Goal: Task Accomplishment & Management: Use online tool/utility

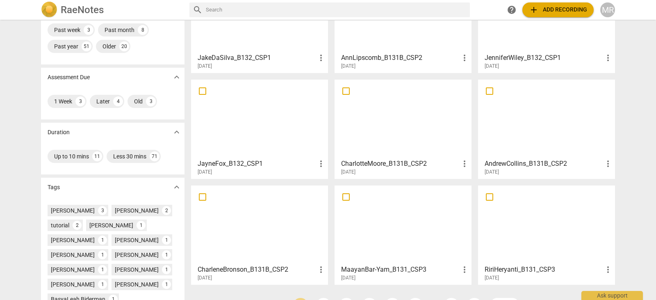
scroll to position [86, 0]
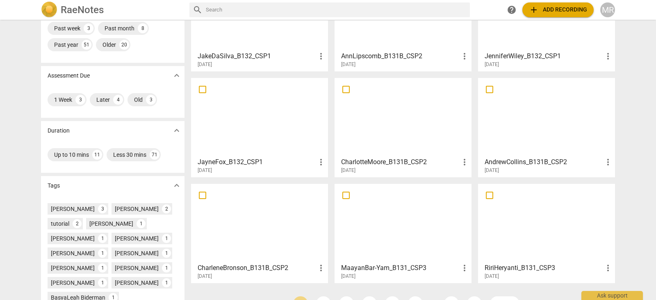
click at [281, 229] on div at bounding box center [259, 222] width 131 height 73
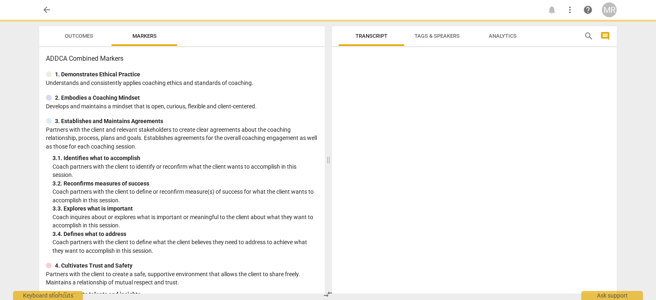
click at [281, 0] on html "arrow_back notifications more_vert help MR Outcomes Markers ADDCA Combined Mark…" at bounding box center [328, 0] width 656 height 0
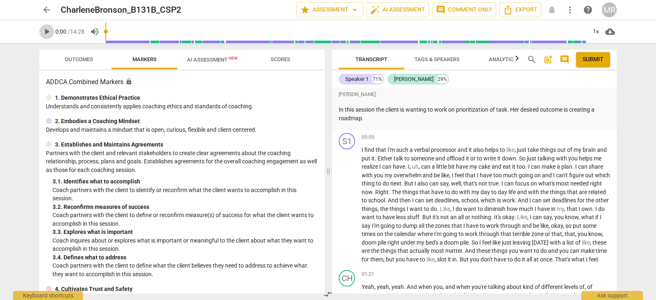
click at [43, 33] on span "play_arrow" at bounding box center [47, 32] width 10 height 10
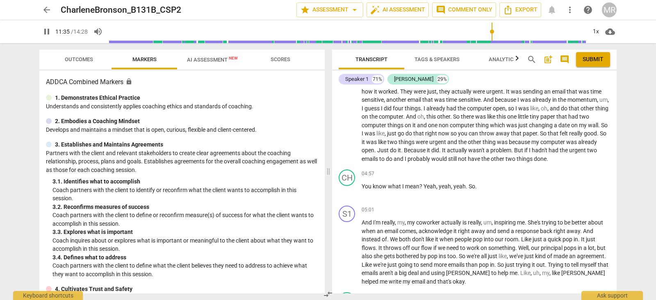
scroll to position [2403, 0]
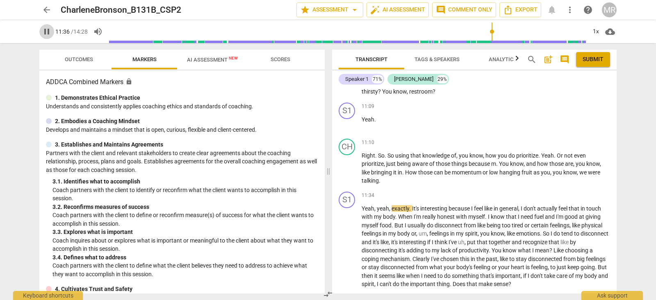
click at [43, 33] on span "pause" at bounding box center [47, 32] width 10 height 10
click at [50, 32] on span "play_arrow" at bounding box center [47, 32] width 10 height 10
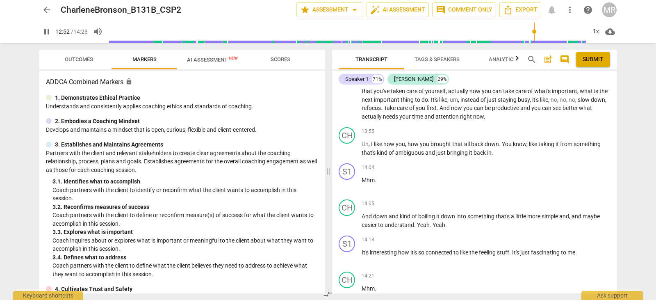
scroll to position [2796, 0]
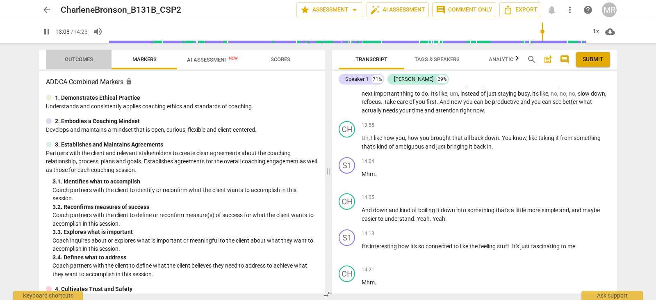
click at [84, 59] on span "Outcomes" at bounding box center [79, 59] width 28 height 6
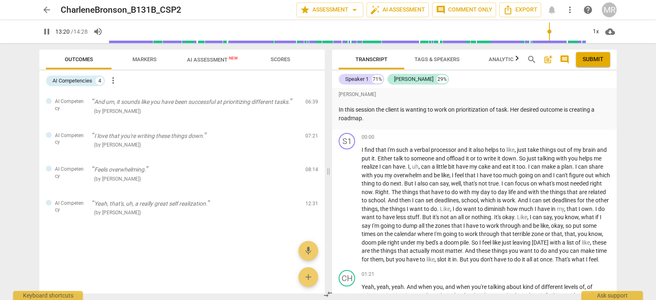
scroll to position [2781, 0]
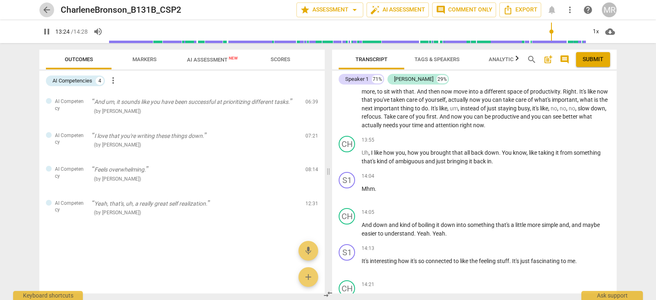
type input "804"
click at [50, 8] on span "arrow_back" at bounding box center [47, 10] width 10 height 10
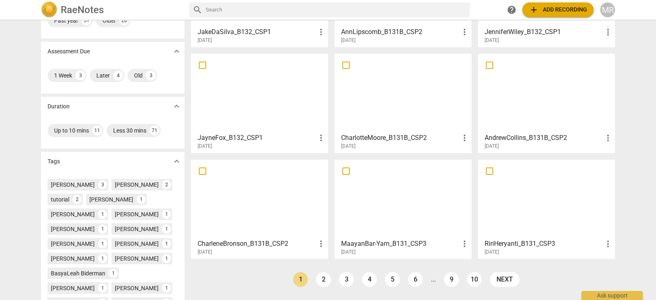
scroll to position [139, 0]
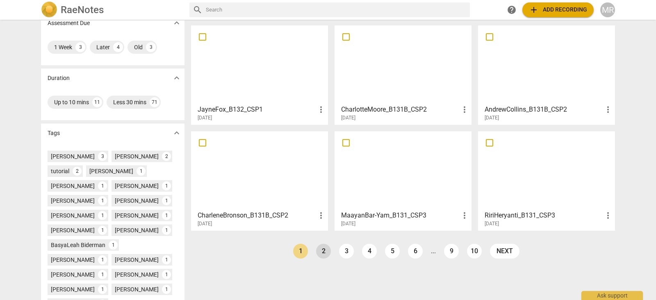
click at [320, 250] on link "2" at bounding box center [323, 250] width 15 height 15
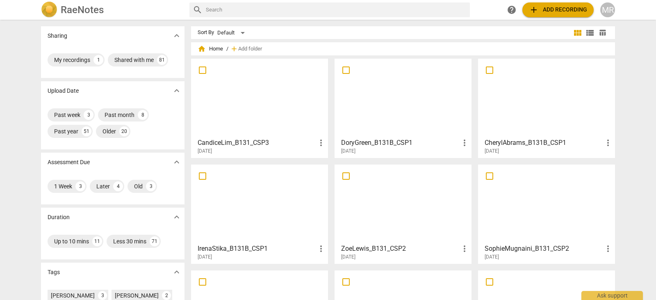
click at [381, 226] on div at bounding box center [402, 203] width 131 height 73
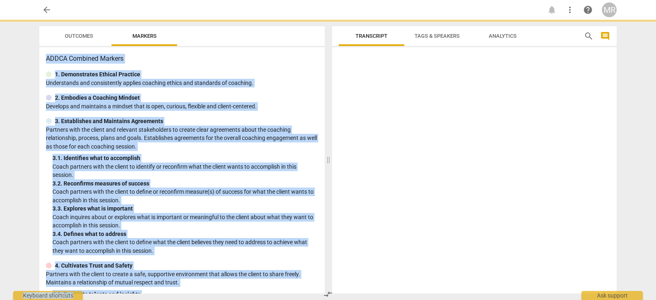
click at [381, 226] on div at bounding box center [474, 171] width 284 height 243
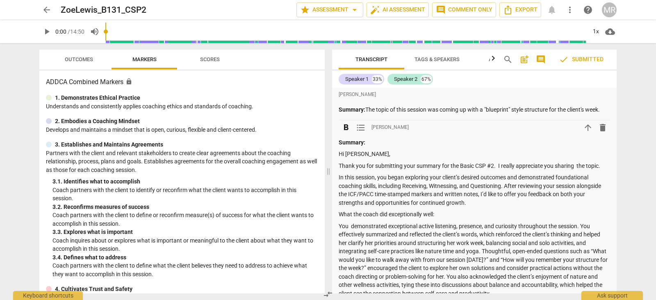
click at [339, 153] on p "Hi [PERSON_NAME]," at bounding box center [473, 154] width 271 height 9
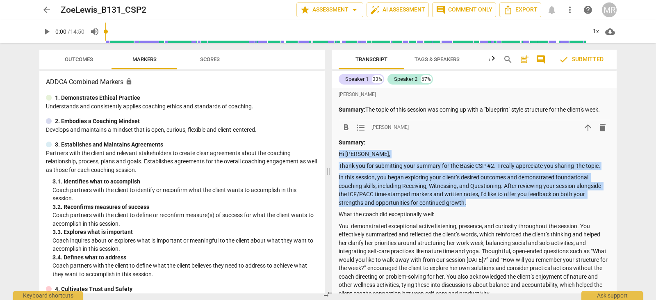
drag, startPoint x: 339, startPoint y: 153, endPoint x: 467, endPoint y: 201, distance: 136.5
click at [467, 201] on div "Summary: Hi [PERSON_NAME], Thank you for submitting your summary for the Basic …" at bounding box center [473, 283] width 271 height 291
copy div "Hi [PERSON_NAME], Thank you for submitting your summary for the Basic CSP #2. I…"
click at [51, 9] on span "arrow_back" at bounding box center [47, 10] width 10 height 10
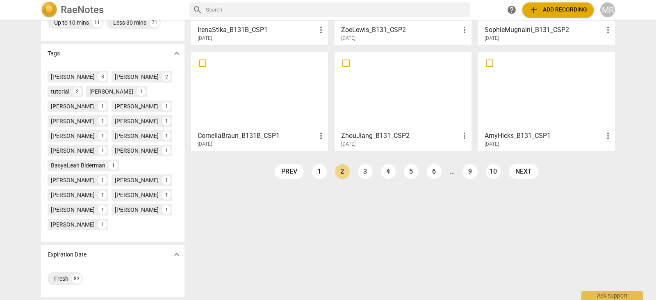
scroll to position [227, 0]
click at [316, 166] on link "1" at bounding box center [319, 171] width 15 height 15
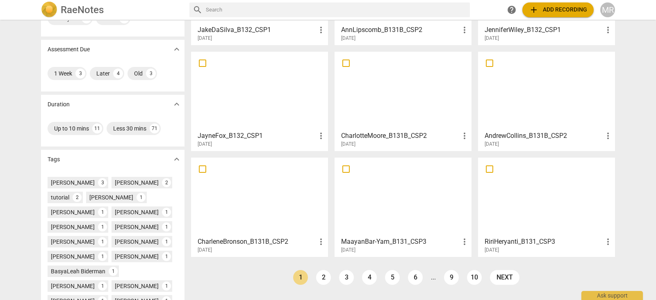
scroll to position [113, 0]
click at [288, 212] on div at bounding box center [259, 195] width 131 height 73
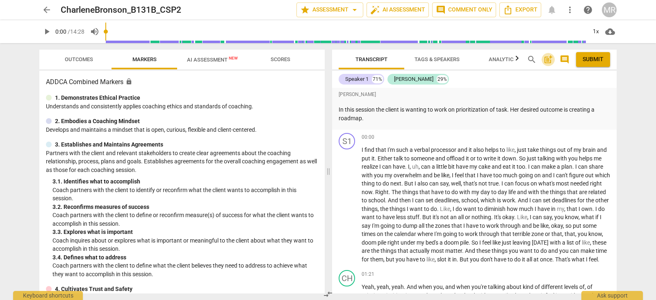
click at [546, 61] on span "post_add" at bounding box center [548, 59] width 10 height 10
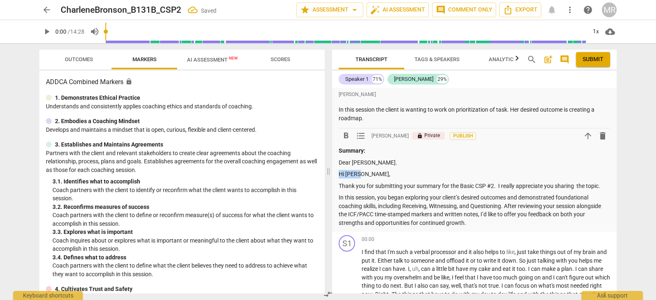
drag, startPoint x: 359, startPoint y: 173, endPoint x: 332, endPoint y: 173, distance: 26.6
click at [332, 173] on div "[PERSON_NAME] In this session the client is wanting to work on prioritization o…" at bounding box center [474, 160] width 284 height 144
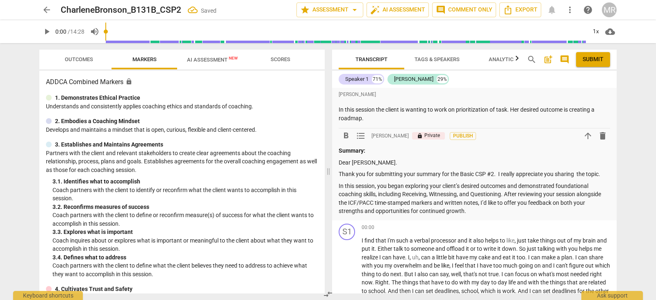
click at [574, 171] on p "Thank you for submitting your summary for the Basic CSP #2. I really appreciate…" at bounding box center [473, 174] width 271 height 9
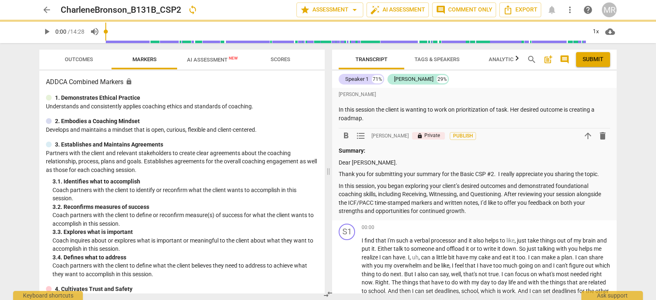
click at [599, 174] on p "Thank you for submitting your summary for the Basic CSP #2. I really appreciate…" at bounding box center [473, 174] width 271 height 9
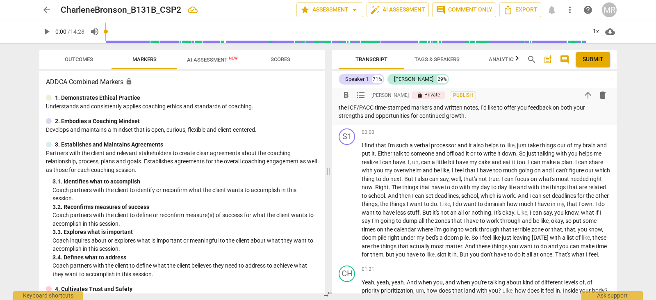
scroll to position [120, 0]
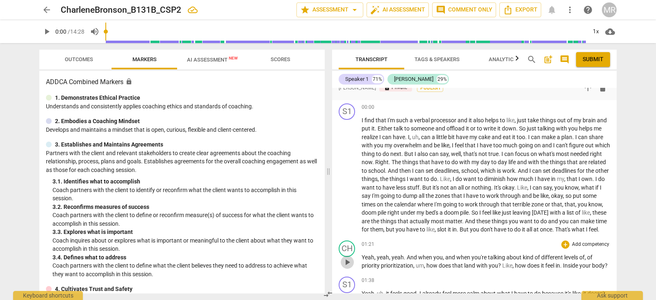
click at [347, 267] on span "play_arrow" at bounding box center [347, 262] width 10 height 10
click at [573, 248] on p "Add competency" at bounding box center [590, 244] width 39 height 7
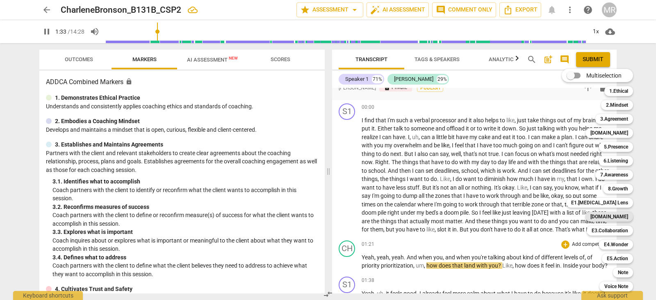
click at [623, 218] on b "[DOMAIN_NAME]" at bounding box center [609, 216] width 38 height 10
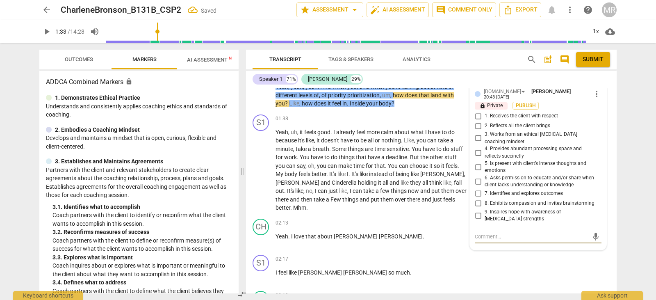
scroll to position [304, 0]
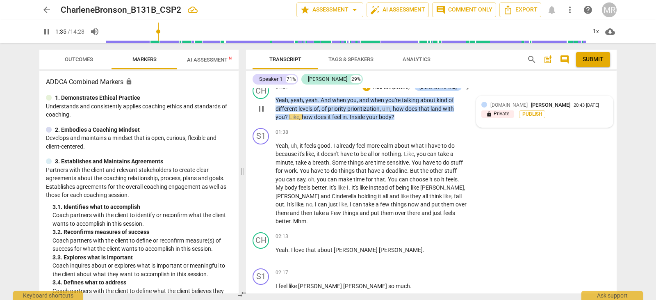
click at [558, 101] on div "[DOMAIN_NAME] [PERSON_NAME] 20:43 [DATE]" at bounding box center [549, 105] width 118 height 8
type input "95"
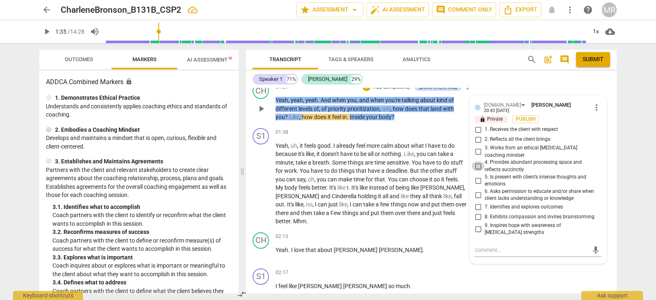
click at [477, 161] on input "4. Provides abundant processing space and reflects succinctly" at bounding box center [477, 166] width 13 height 10
checkbox input "true"
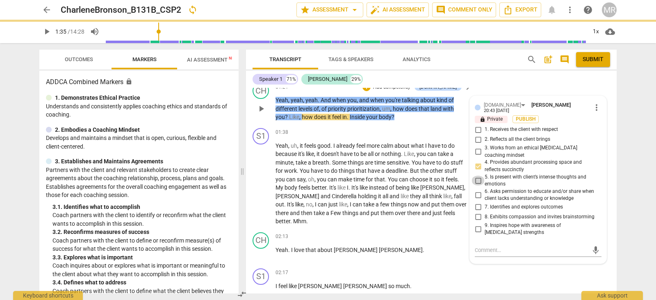
click at [478, 175] on input "5. Is present with client’s intense thoughts and emotions" at bounding box center [477, 180] width 13 height 10
checkbox input "true"
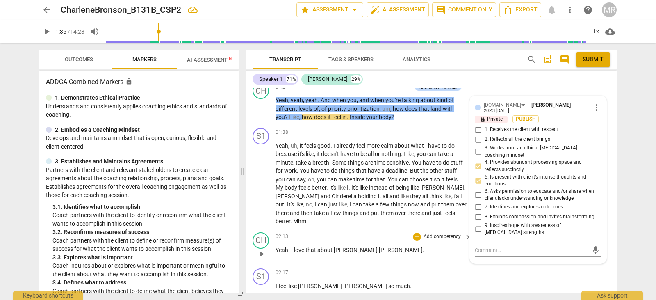
click at [450, 233] on p "Add competency" at bounding box center [441, 236] width 39 height 7
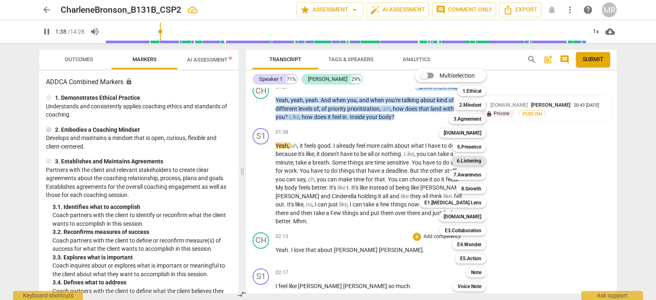
click at [474, 161] on b "6.Listening" at bounding box center [468, 161] width 25 height 10
type input "99"
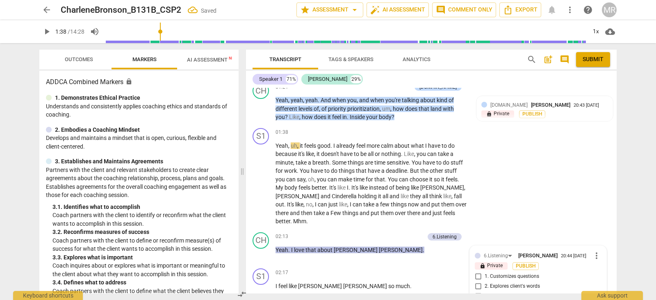
scroll to position [458, 0]
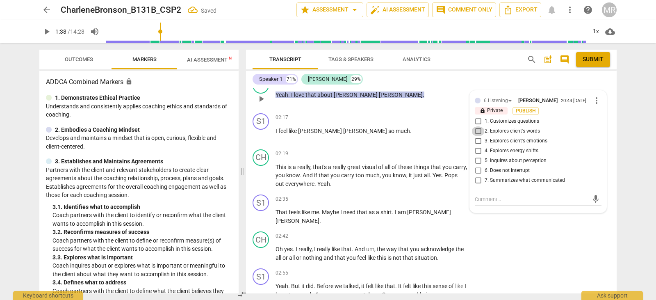
click at [479, 126] on input "2. Explores client's words" at bounding box center [477, 131] width 13 height 10
checkbox input "true"
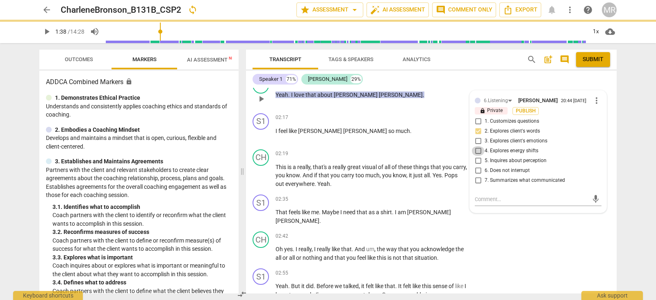
click at [476, 146] on input "4. Explores energy shifts" at bounding box center [477, 151] width 13 height 10
checkbox input "true"
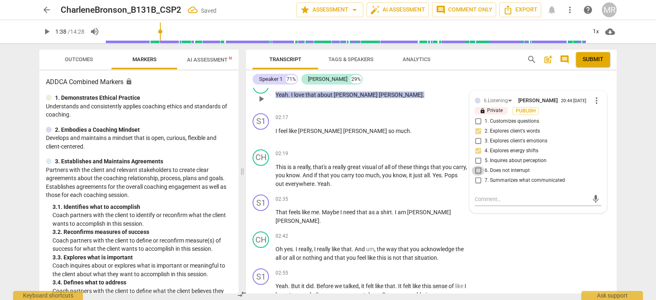
click at [475, 166] on input "6. Does not interrupt" at bounding box center [477, 171] width 13 height 10
checkbox input "true"
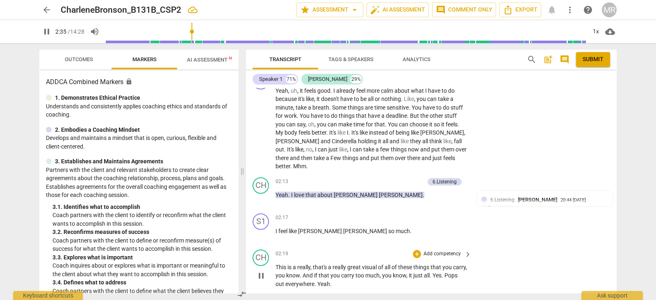
scroll to position [571, 0]
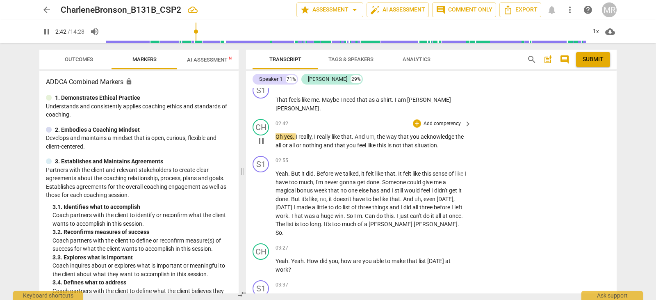
click at [434, 120] on p "Add competency" at bounding box center [441, 123] width 39 height 7
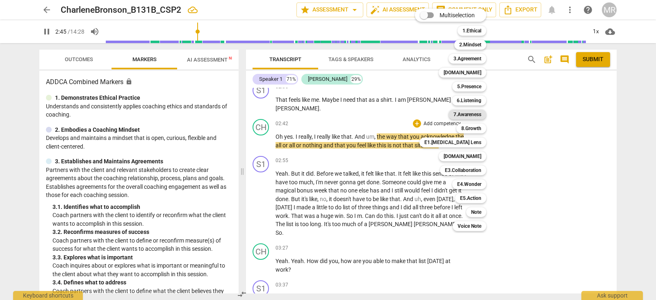
click at [477, 113] on b "7.Awareness" at bounding box center [467, 114] width 28 height 10
type input "166"
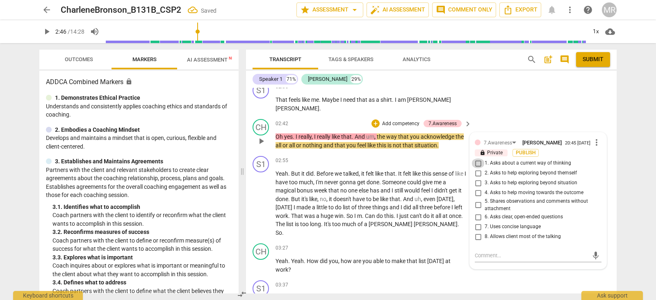
click at [477, 158] on input "1. Asks about a current way of thinking" at bounding box center [477, 163] width 13 height 10
checkbox input "true"
click at [476, 212] on input "6. Asks clear, open-ended questions" at bounding box center [477, 217] width 13 height 10
checkbox input "true"
click at [478, 232] on input "8. Allows client most of the talking" at bounding box center [477, 237] width 13 height 10
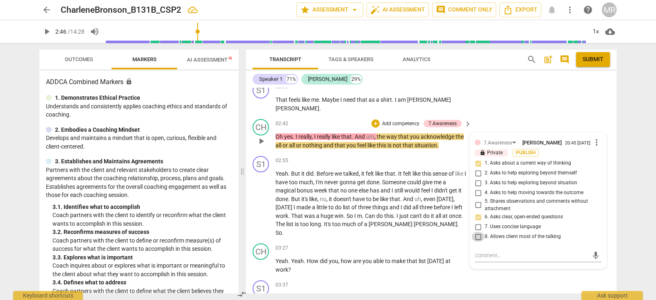
checkbox input "true"
click at [280, 187] on span "magical" at bounding box center [285, 190] width 21 height 7
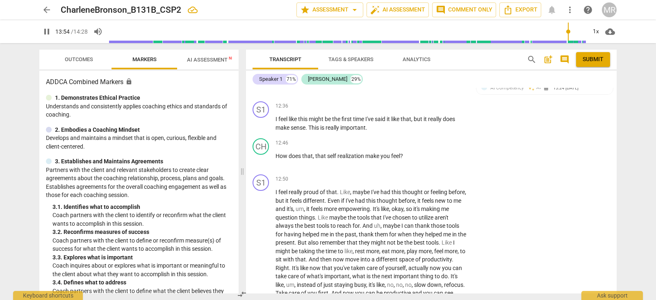
scroll to position [3214, 0]
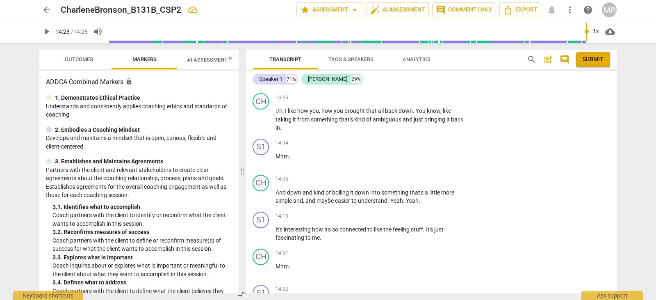
type input "868"
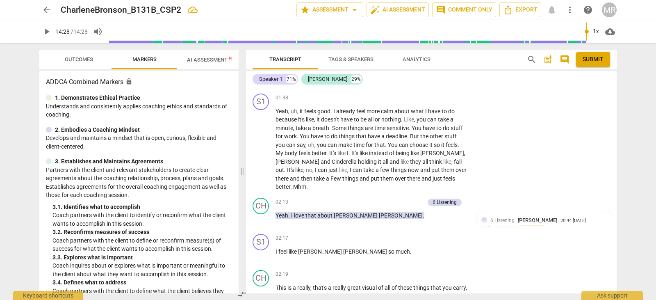
scroll to position [380, 0]
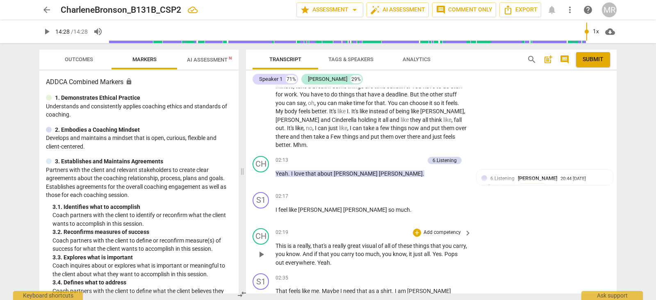
click at [438, 229] on p "Add competency" at bounding box center [441, 232] width 39 height 7
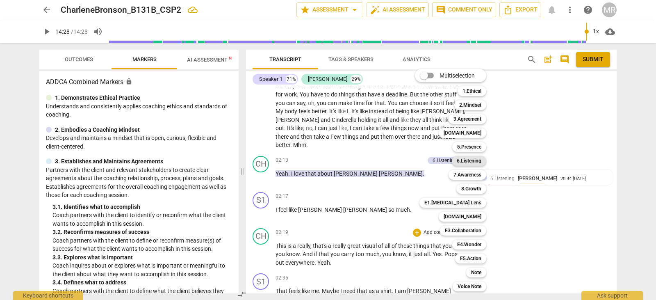
click at [477, 157] on b "6.Listening" at bounding box center [468, 161] width 25 height 10
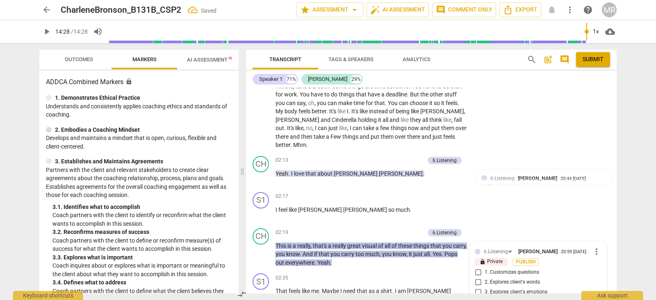
scroll to position [531, 0]
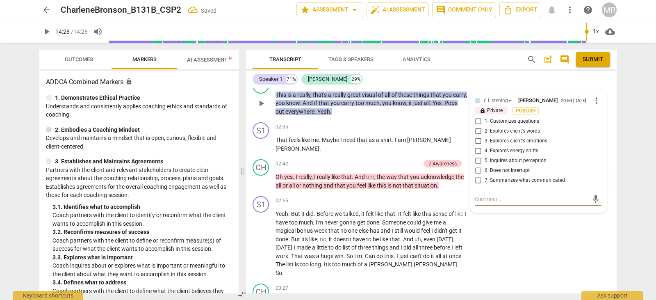
click at [479, 126] on input "2. Explores client's words" at bounding box center [477, 131] width 13 height 10
checkbox input "true"
click at [387, 260] on div "S1 play_arrow pause 02:55 + Add competency keyboard_arrow_right Yeah . But it d…" at bounding box center [431, 236] width 370 height 87
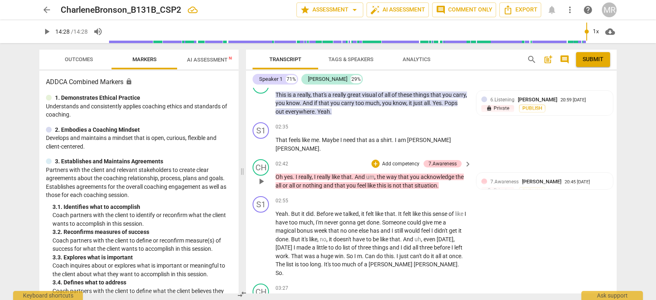
click at [407, 160] on p "Add competency" at bounding box center [400, 163] width 39 height 7
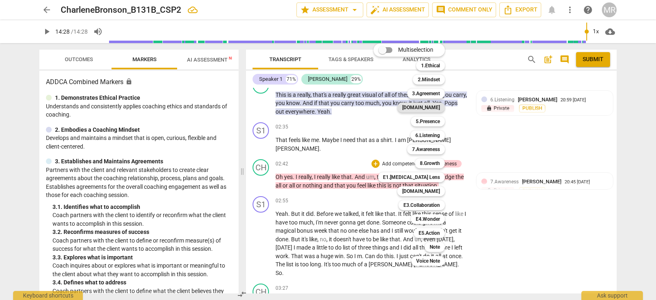
click at [438, 109] on b "[DOMAIN_NAME]" at bounding box center [421, 107] width 38 height 10
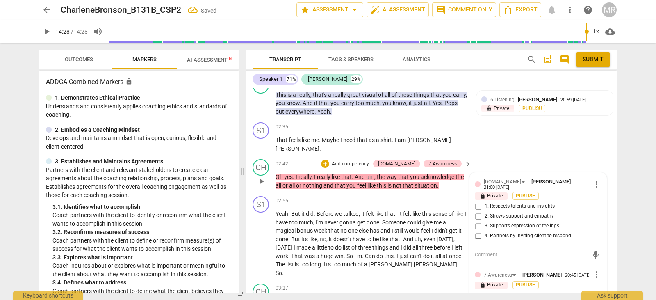
click at [476, 211] on input "2. Shows support and empathy" at bounding box center [477, 216] width 13 height 10
checkbox input "true"
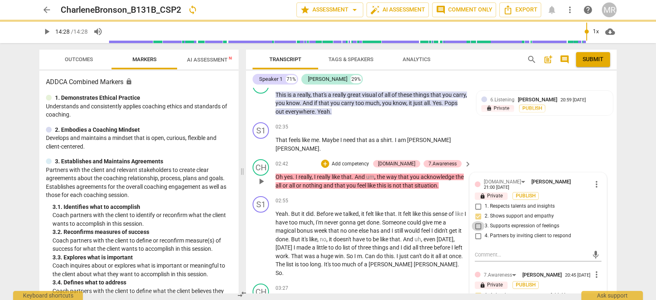
click at [476, 221] on input "3. Supports expression of feelings" at bounding box center [477, 226] width 13 height 10
checkbox input "true"
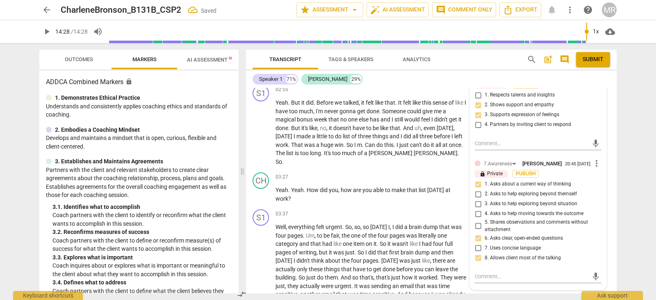
scroll to position [662, 0]
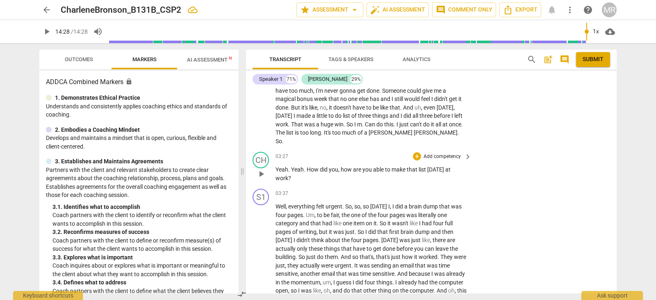
click at [450, 153] on p "Add competency" at bounding box center [441, 156] width 39 height 7
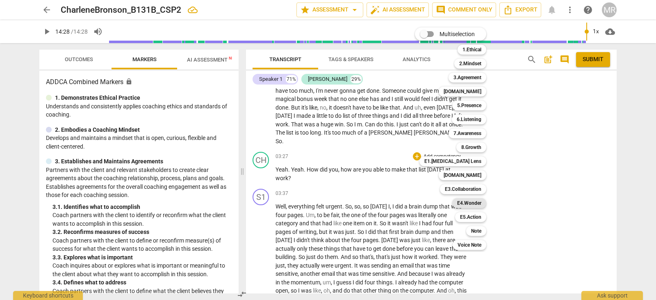
click at [469, 203] on b "E4.Wonder" at bounding box center [469, 203] width 24 height 10
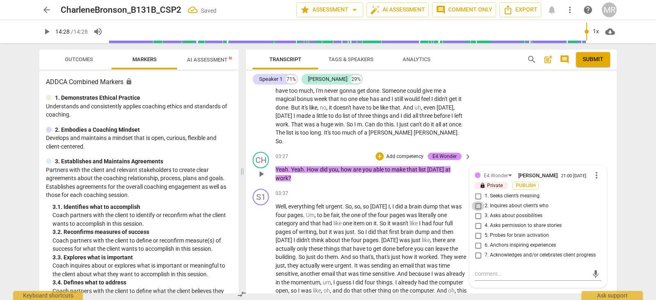
click at [474, 201] on input "2. Inquires about client’s who" at bounding box center [477, 206] width 13 height 10
checkbox input "true"
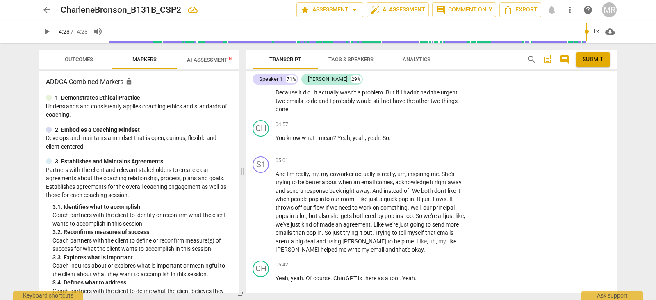
scroll to position [945, 0]
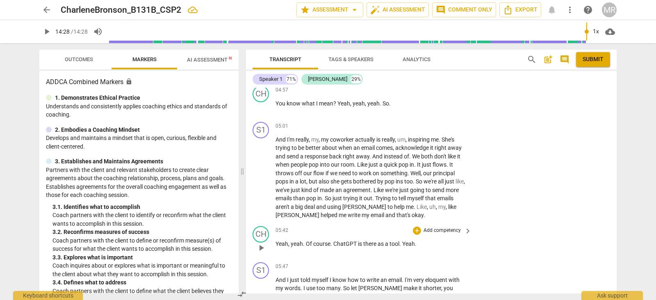
click at [437, 227] on p "Add competency" at bounding box center [441, 230] width 39 height 7
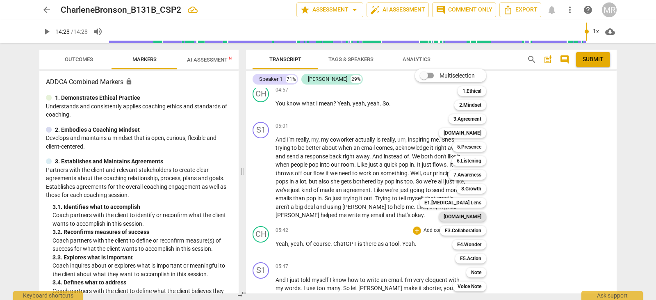
click at [472, 215] on b "[DOMAIN_NAME]" at bounding box center [462, 216] width 38 height 10
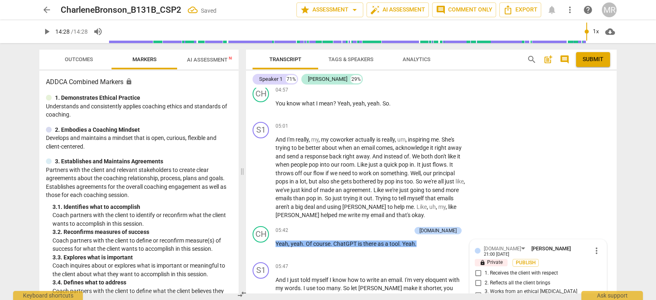
scroll to position [1117, 0]
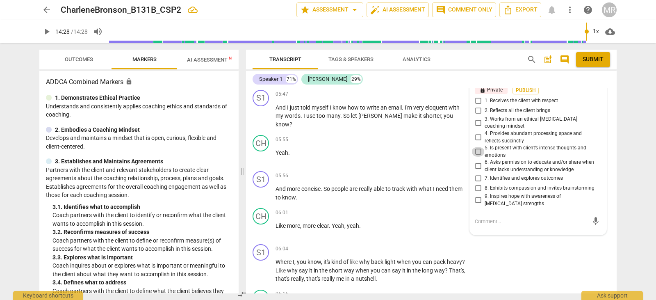
click at [476, 147] on input "5. Is present with client’s intense thoughts and emotions" at bounding box center [477, 152] width 13 height 10
checkbox input "true"
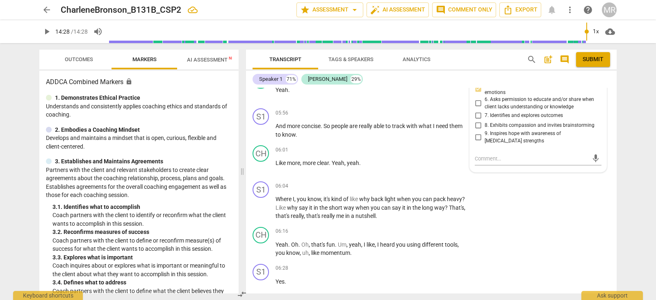
scroll to position [1208, 0]
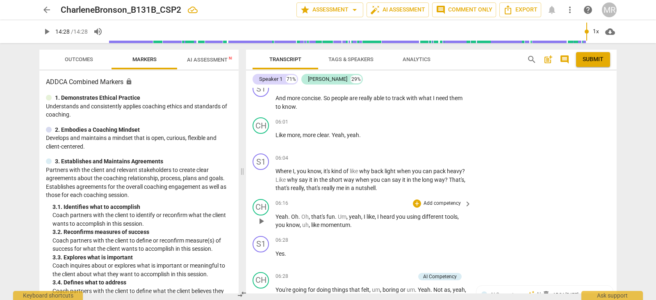
click at [441, 200] on p "Add competency" at bounding box center [441, 203] width 39 height 7
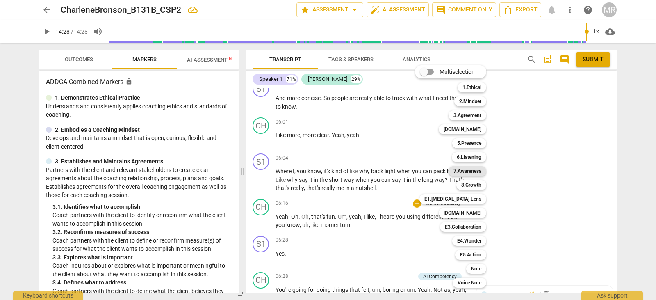
click at [473, 173] on b "7.Awareness" at bounding box center [467, 171] width 28 height 10
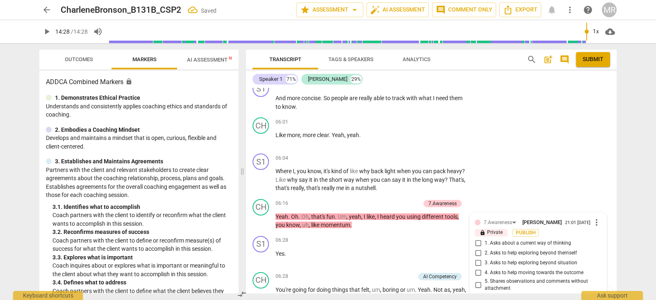
scroll to position [1326, 0]
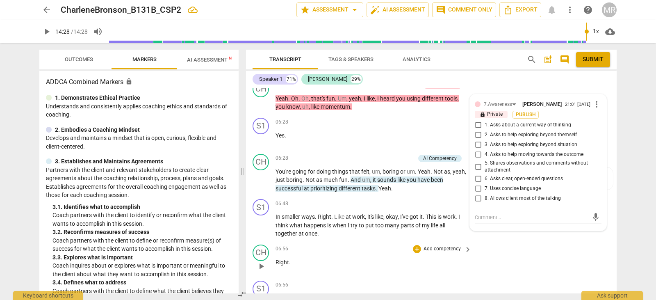
click at [387, 244] on div "06:56 + Add competency keyboard_arrow_right Right ." at bounding box center [373, 259] width 197 height 30
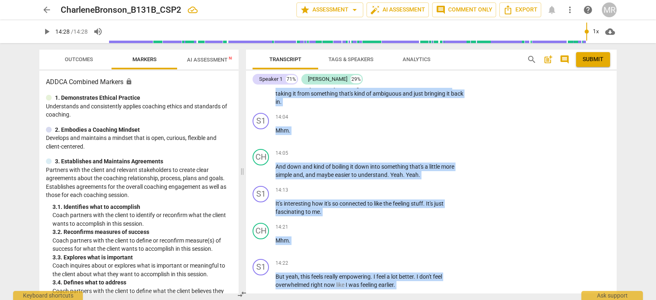
scroll to position [3250, 0]
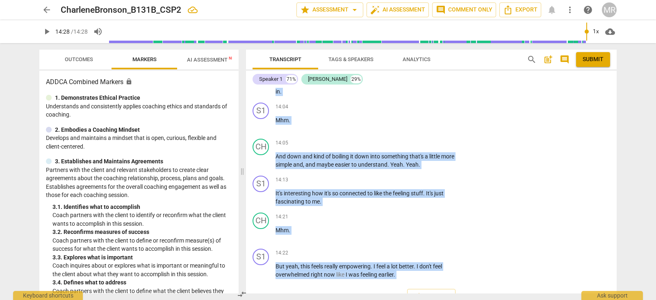
drag, startPoint x: 275, startPoint y: 154, endPoint x: 361, endPoint y: 292, distance: 162.9
click at [361, 292] on div "[PERSON_NAME] In this session the client is wanting to work on prioritization o…" at bounding box center [431, 190] width 370 height 205
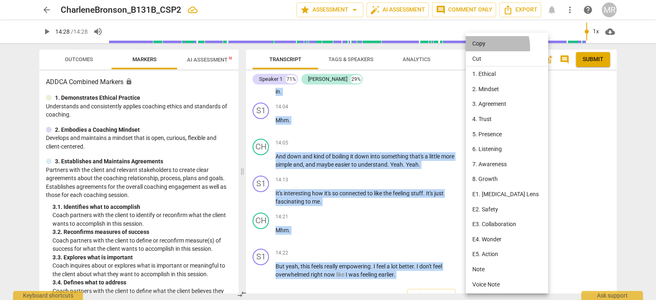
click at [484, 48] on li "Copy" at bounding box center [507, 43] width 85 height 15
copy div "I find that I'm such a verbal processor and it also helps to like , just take t…"
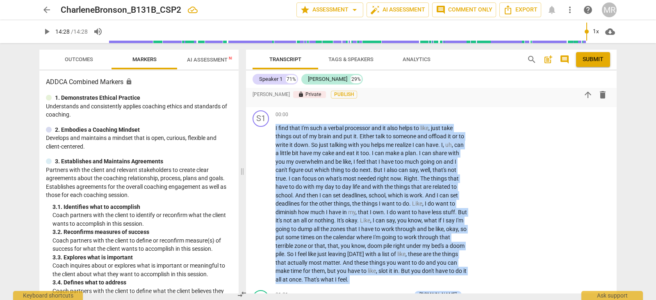
scroll to position [0, 0]
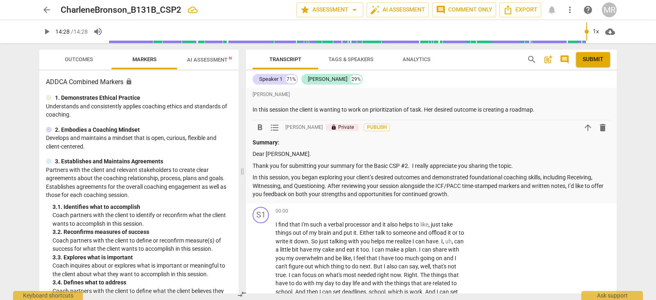
click at [480, 192] on p "In this session, you began exploring your client’s desired outcomes and demonst…" at bounding box center [430, 185] width 357 height 25
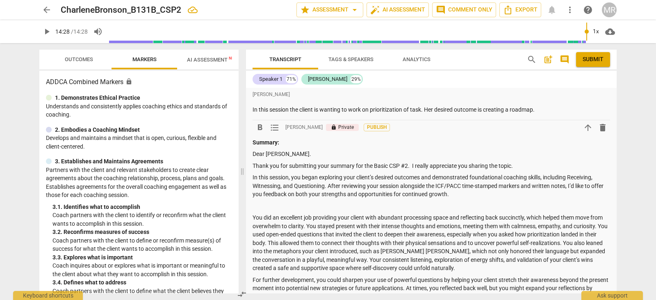
scroll to position [54, 0]
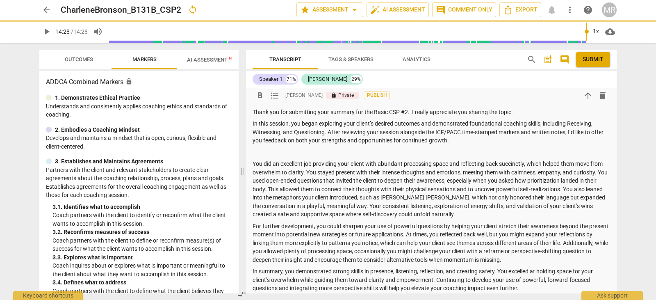
click at [275, 148] on p at bounding box center [430, 152] width 357 height 9
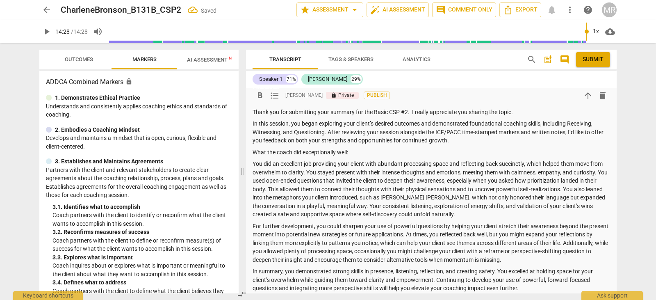
drag, startPoint x: 359, startPoint y: 153, endPoint x: 253, endPoint y: 148, distance: 106.2
click at [253, 148] on p "What the coach did exceptionally well:" at bounding box center [430, 152] width 357 height 9
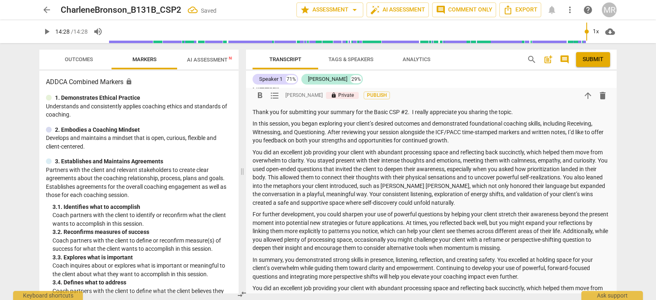
click at [257, 150] on p "You did an excellent job providing your client with abundant processing space a…" at bounding box center [430, 177] width 357 height 59
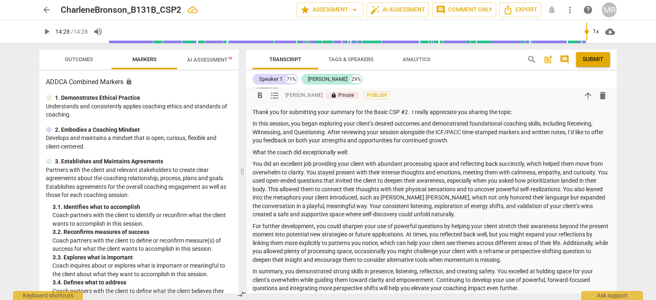
click at [353, 150] on p "What the coach did exceptionally well:" at bounding box center [430, 152] width 357 height 9
click at [453, 213] on p "You did an excellent job providing your client with abundant processing space a…" at bounding box center [430, 188] width 357 height 59
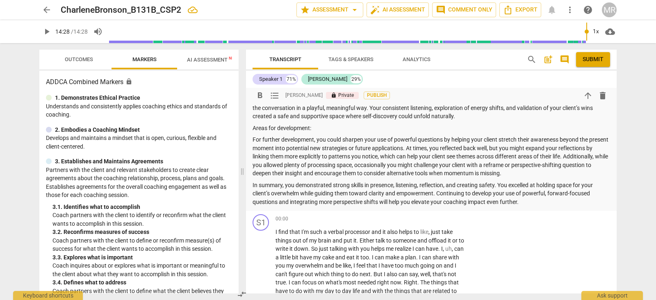
scroll to position [159, 0]
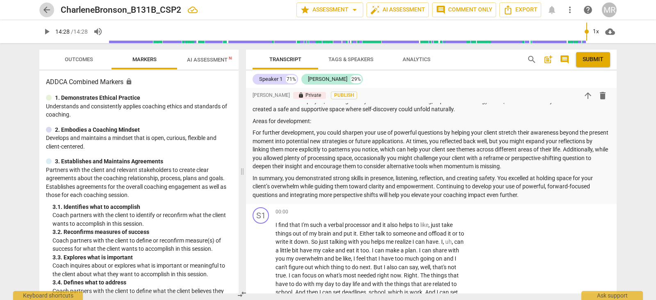
click at [47, 9] on span "arrow_back" at bounding box center [47, 10] width 10 height 10
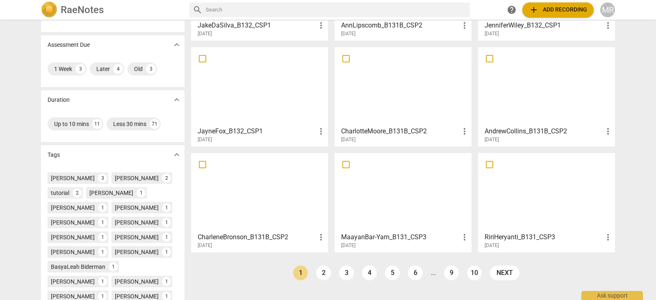
scroll to position [126, 0]
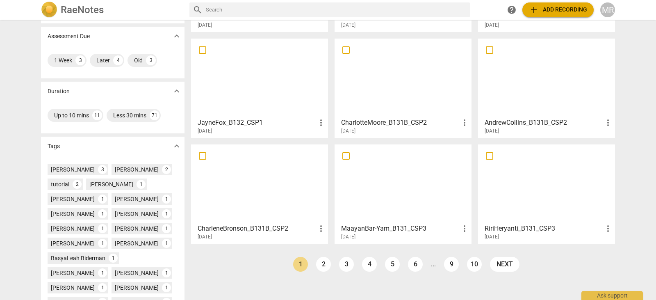
click at [403, 207] on div at bounding box center [402, 183] width 131 height 73
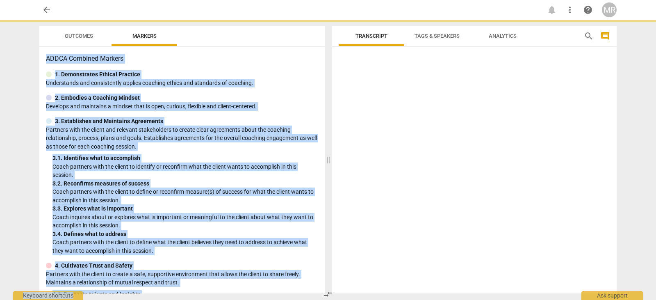
click at [403, 207] on div at bounding box center [474, 171] width 284 height 243
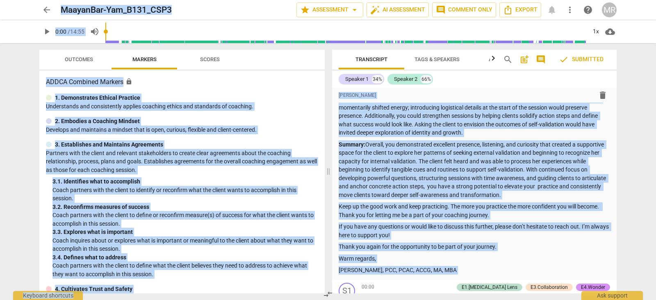
scroll to position [290, 0]
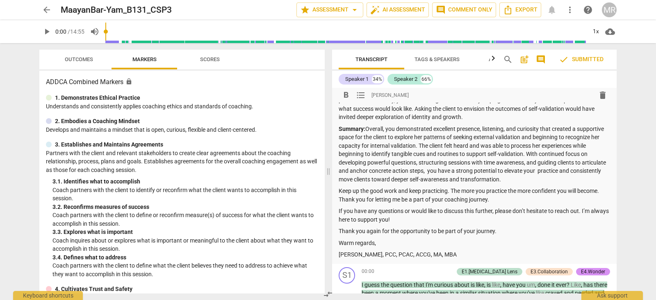
click at [395, 212] on p "If you have any questions or would like to discuss this further, please don’t h…" at bounding box center [473, 215] width 271 height 17
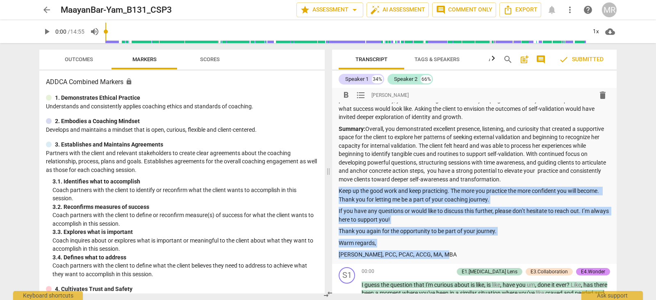
drag, startPoint x: 339, startPoint y: 191, endPoint x: 446, endPoint y: 252, distance: 123.1
click at [446, 252] on div "Summary: Dear [PERSON_NAME], Thank you for submitting your CSP3. You are right,…" at bounding box center [473, 38] width 271 height 441
copy div "Keep up the good work and keep practicing. The more you practice the more confi…"
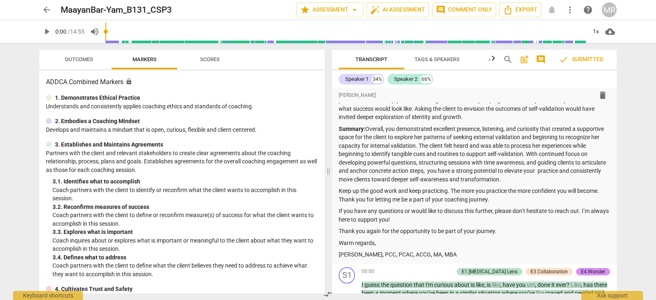
click at [57, 12] on div "arrow_back MaayanBar-Yam_B131_CSP3 star Assessment arrow_drop_down auto_fix_hig…" at bounding box center [327, 9] width 577 height 15
click at [50, 11] on span "arrow_back" at bounding box center [47, 10] width 10 height 10
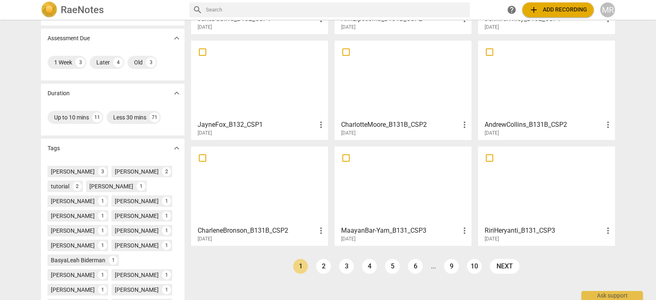
scroll to position [117, 0]
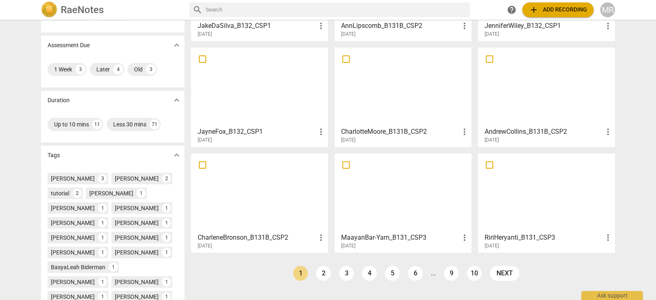
click at [275, 198] on div at bounding box center [259, 192] width 131 height 73
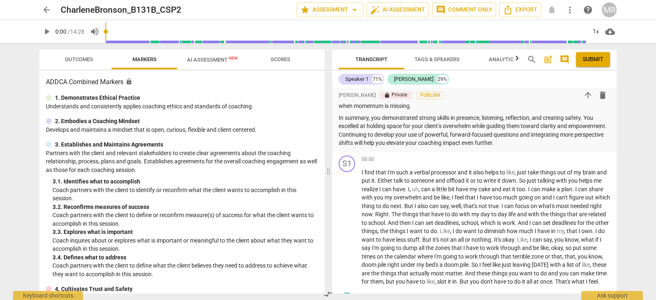
scroll to position [289, 0]
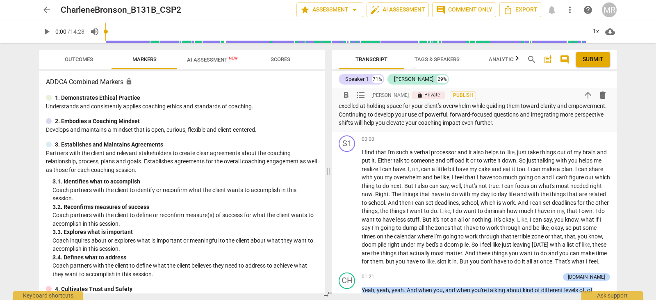
click at [562, 123] on p "In summary, you demonstrated strong skills in presence, listening, reflection, …" at bounding box center [473, 110] width 271 height 34
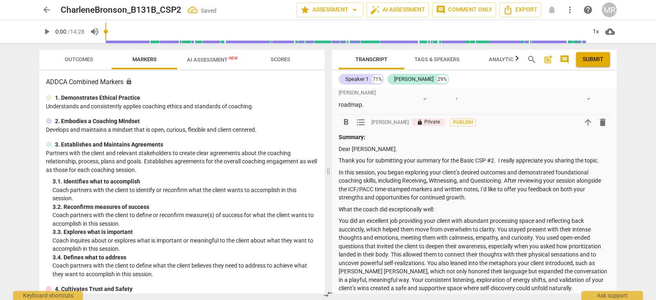
scroll to position [0, 0]
